Goal: Obtain resource: Download file/media

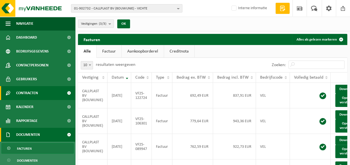
click at [32, 94] on span "Contracten" at bounding box center [27, 93] width 22 height 14
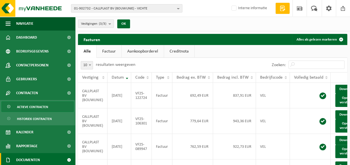
click at [30, 105] on span "Actieve contracten" at bounding box center [32, 107] width 31 height 11
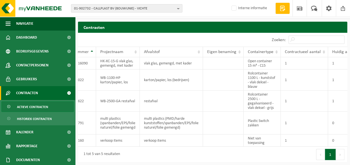
scroll to position [0, 70]
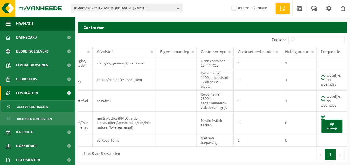
click at [153, 8] on span "01-902732 - CALLPLAST BV (BOUWUNIE) - VICHTE" at bounding box center [124, 8] width 101 height 8
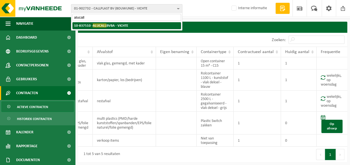
type input "alucall"
click at [119, 24] on strong "10-837510 - ALUCALL BVBA - VICHTE" at bounding box center [101, 25] width 54 height 4
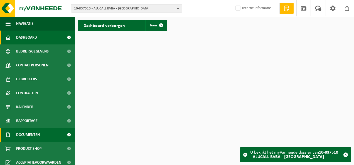
click at [27, 133] on span "Documenten" at bounding box center [28, 135] width 24 height 14
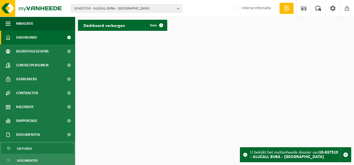
click at [31, 149] on span "Facturen" at bounding box center [24, 149] width 15 height 11
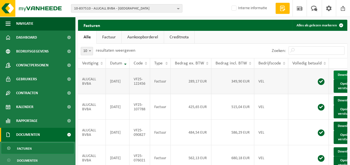
click at [337, 76] on link "Download" at bounding box center [347, 75] width 27 height 9
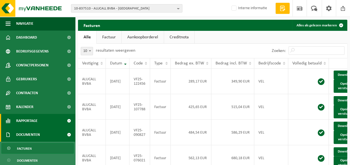
click at [32, 118] on span "Rapportage" at bounding box center [26, 121] width 21 height 14
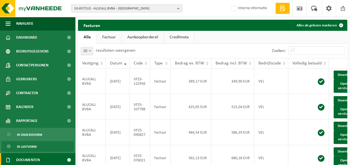
click at [30, 142] on span "In lijstvorm" at bounding box center [26, 147] width 19 height 11
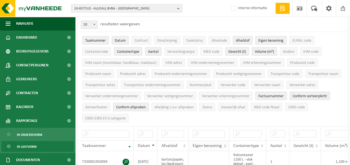
scroll to position [28, 0]
click at [267, 39] on span "Eigen benaming" at bounding box center [270, 41] width 25 height 4
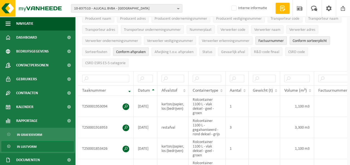
scroll to position [84, 0]
click at [175, 76] on input "text" at bounding box center [173, 79] width 23 height 8
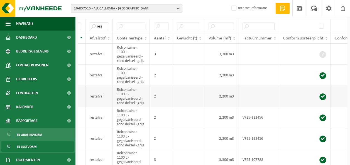
scroll to position [136, 0]
type input "res"
